Goal: Feedback & Contribution: Submit feedback/report problem

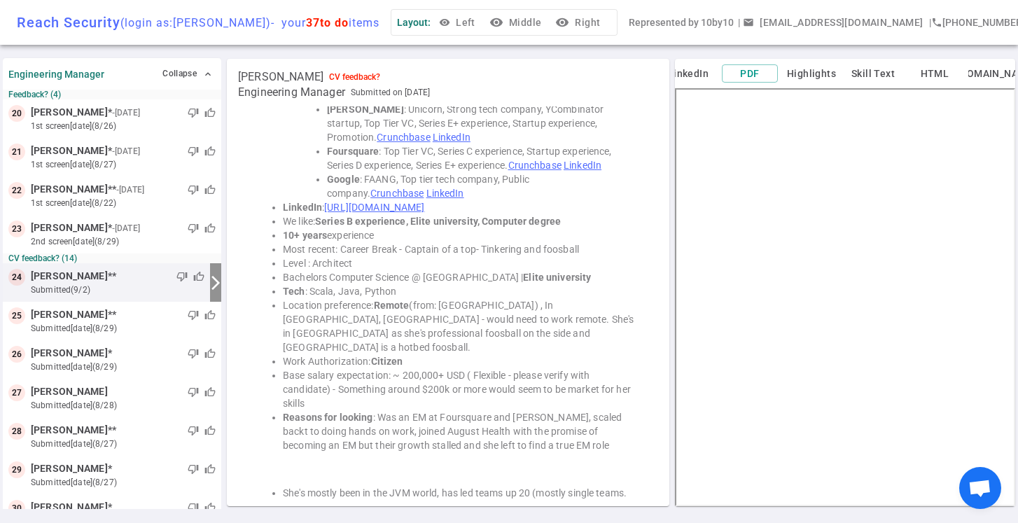
scroll to position [222, 0]
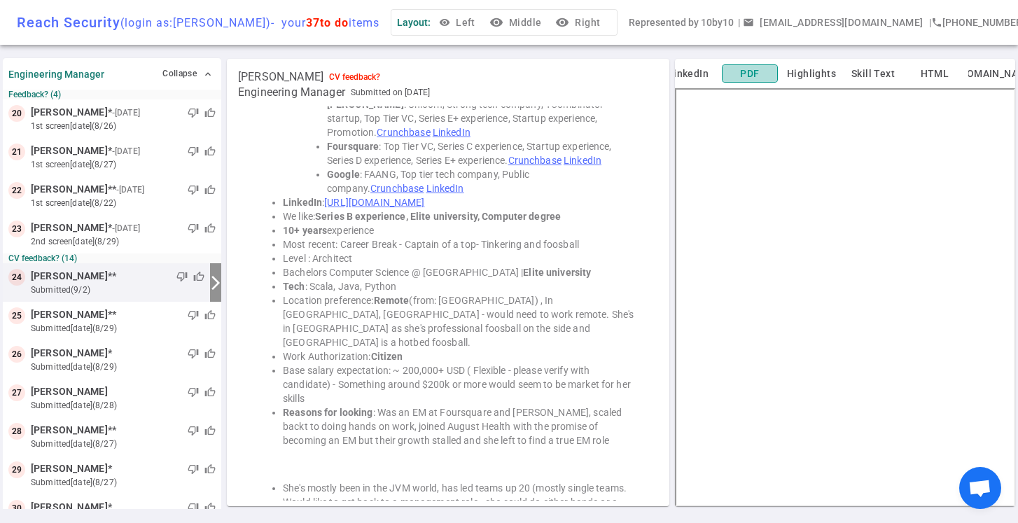
click at [750, 71] on button "PDF" at bounding box center [750, 73] width 56 height 19
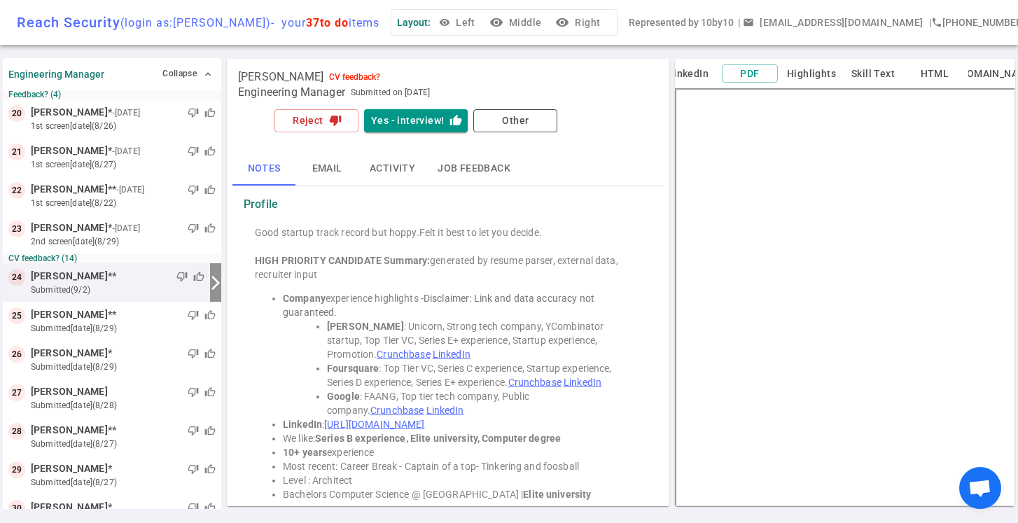
scroll to position [0, 0]
click at [692, 70] on button "LinkedIn" at bounding box center [688, 74] width 56 height 18
click at [816, 74] on button "Highlights" at bounding box center [811, 74] width 56 height 18
click at [319, 120] on button "Reject thumb_down" at bounding box center [316, 120] width 84 height 23
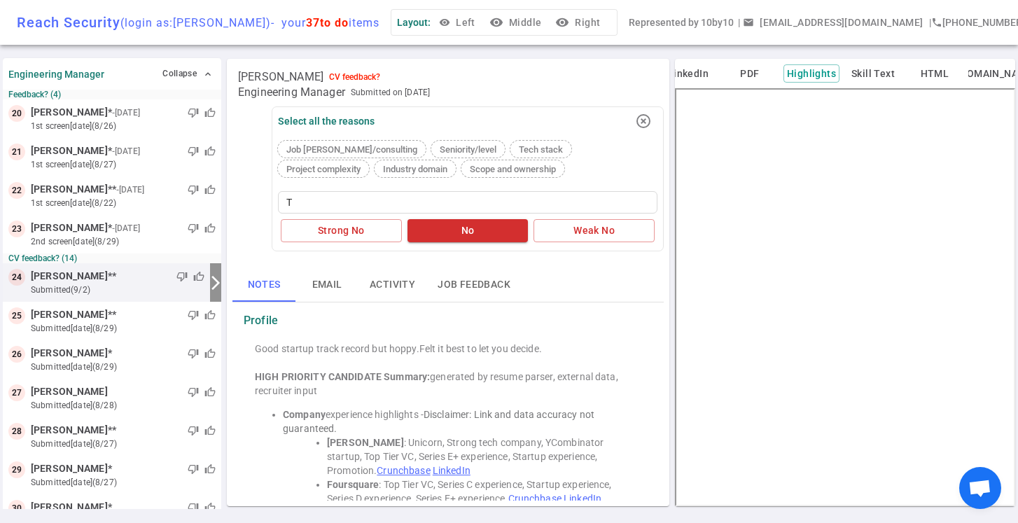
type textarea "T"
type textarea "Tu"
type textarea "Tur"
type textarea "Turn"
type textarea "Turno"
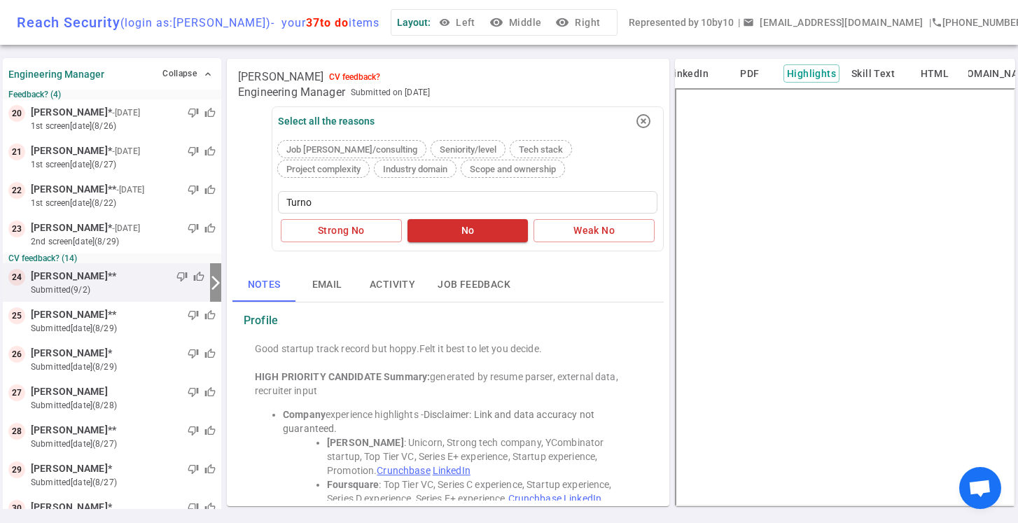
type textarea "Turnov"
type textarea "Turnove"
type textarea "Turnover"
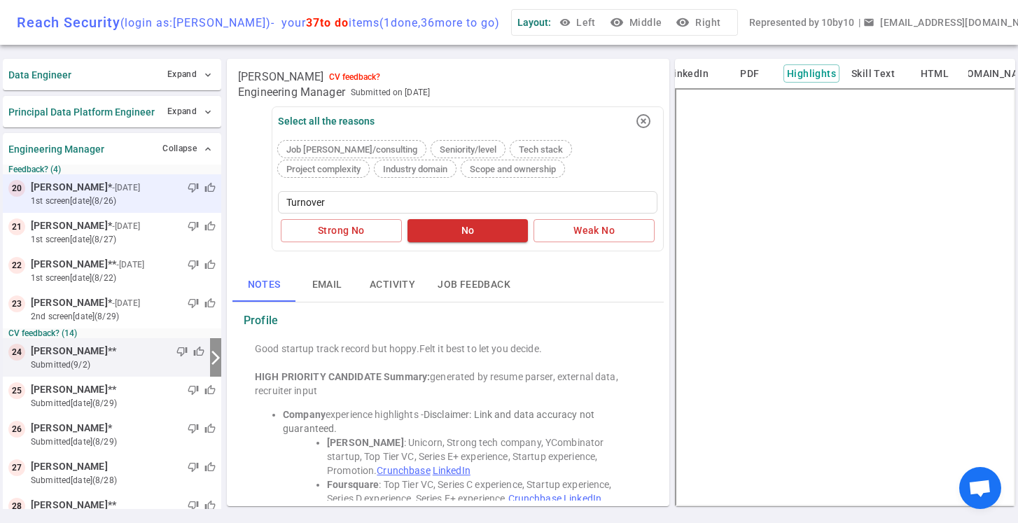
click at [144, 192] on div "thumb_down thumb_up" at bounding box center [179, 188] width 73 height 14
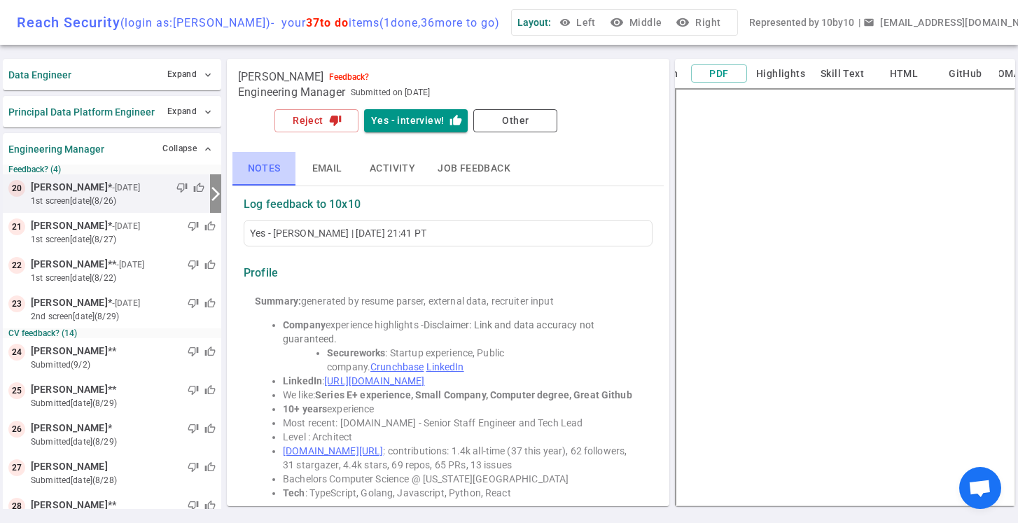
click at [266, 167] on button "Notes" at bounding box center [263, 169] width 63 height 34
click at [329, 168] on button "Email" at bounding box center [326, 169] width 63 height 34
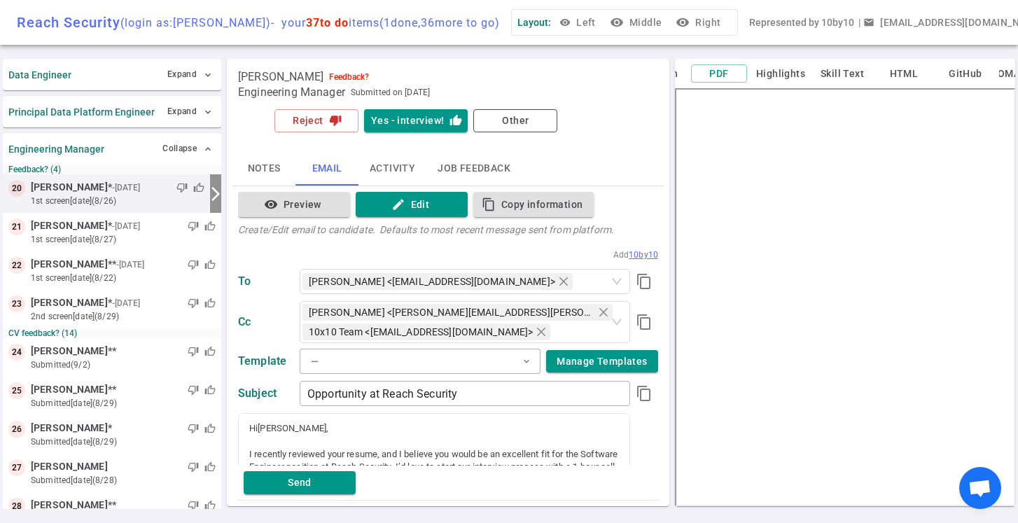
click at [279, 162] on button "Notes" at bounding box center [263, 169] width 63 height 34
